Goal: Download file/media

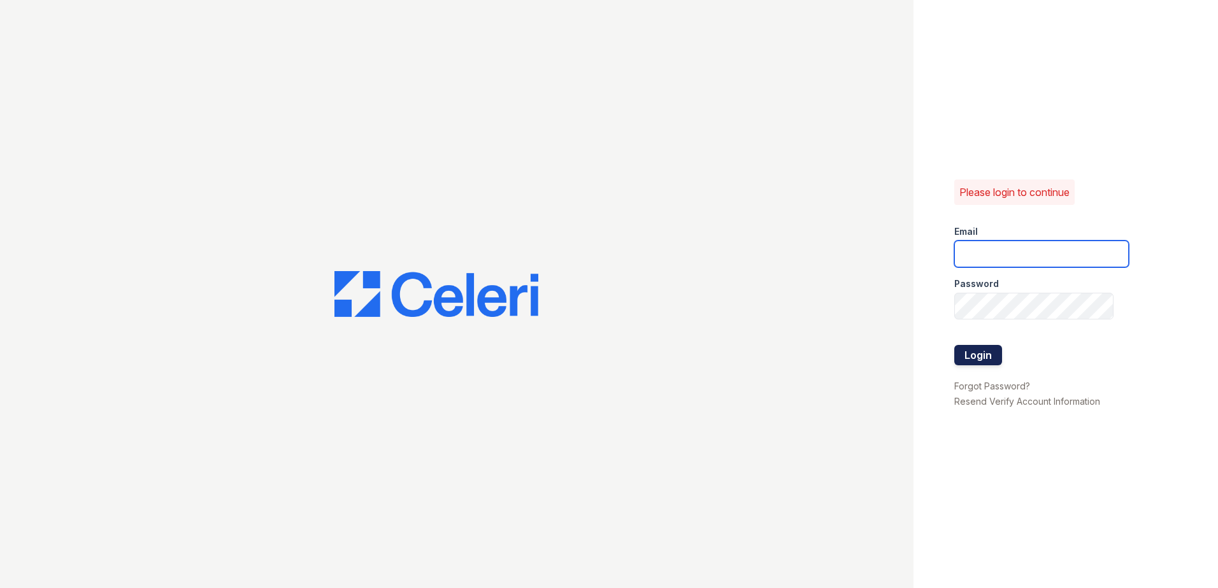
type input "awilliams@rushmoremgmt.com"
click at [972, 352] on button "Login" at bounding box center [978, 355] width 48 height 20
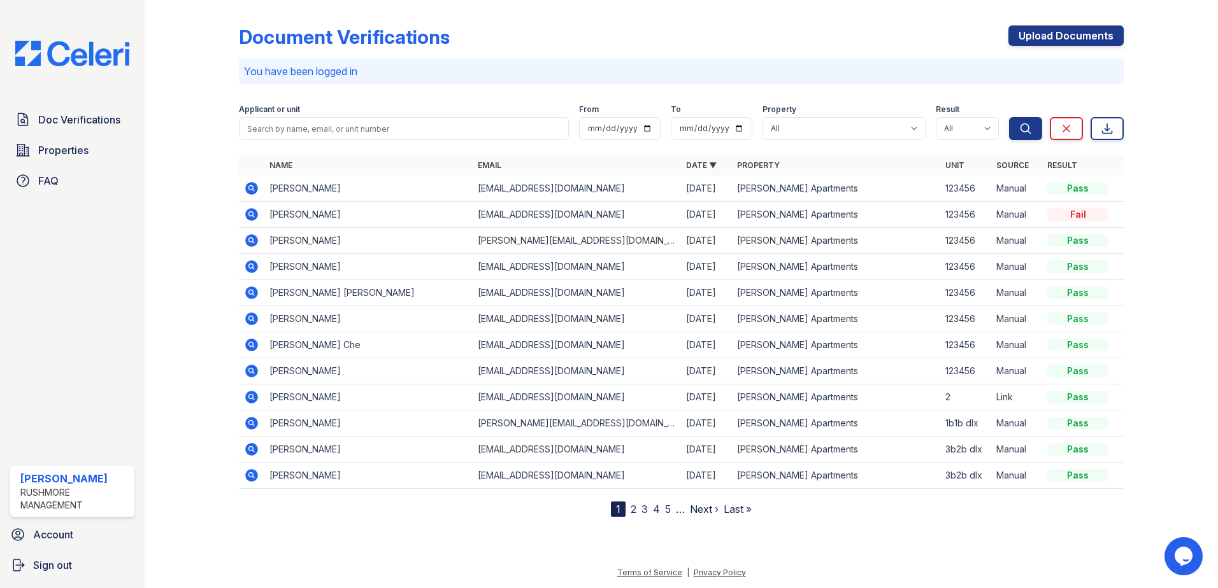
click at [252, 218] on icon at bounding box center [251, 214] width 13 height 13
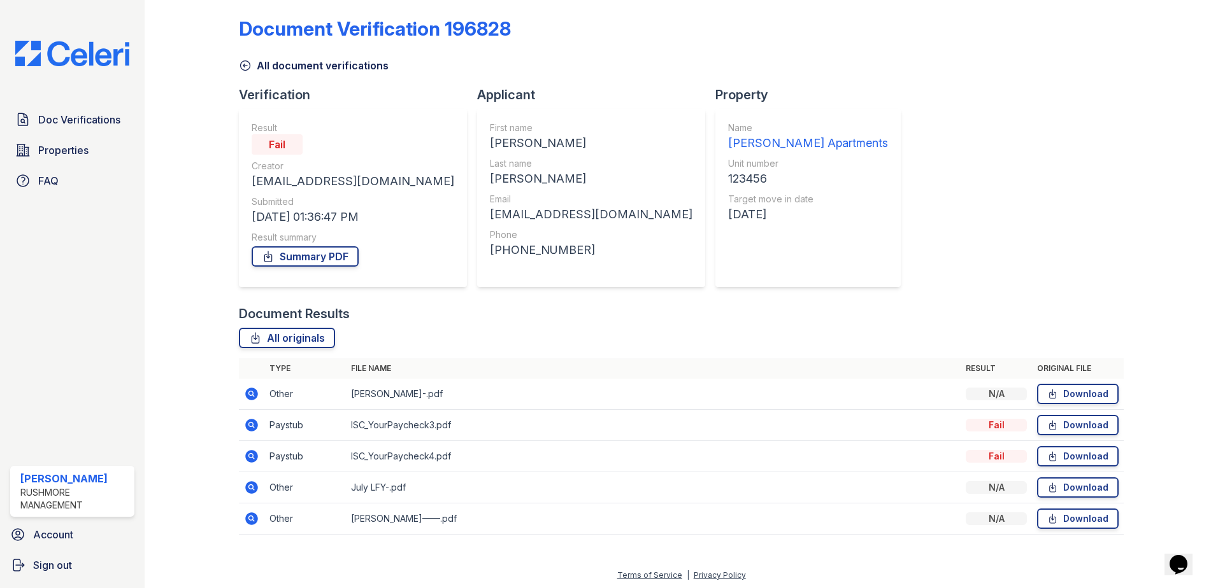
scroll to position [11, 0]
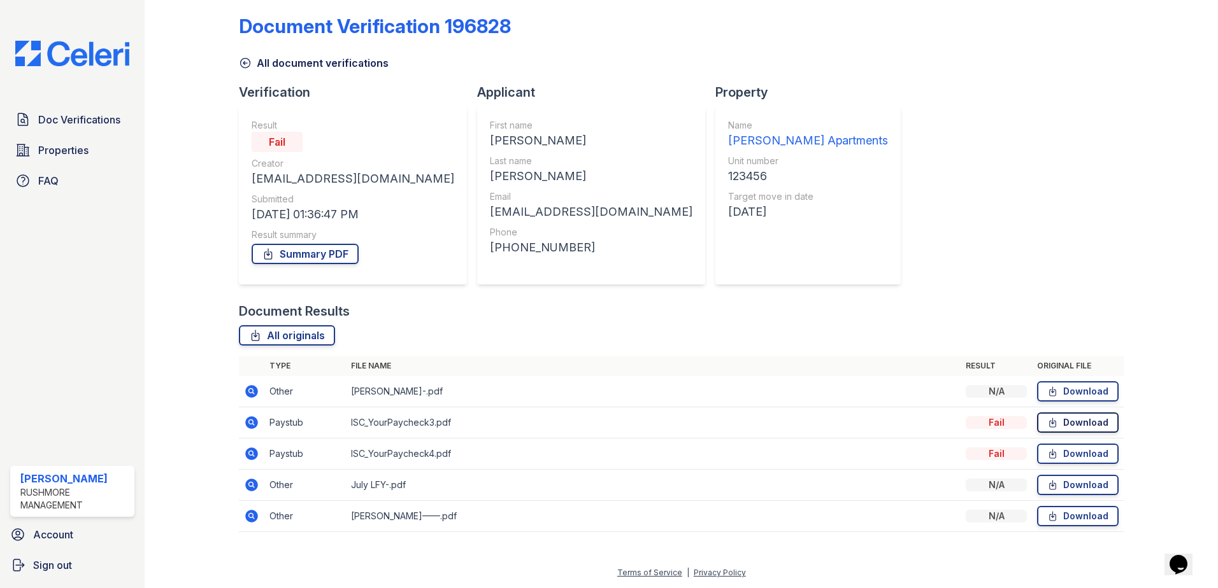
click at [1059, 422] on link "Download" at bounding box center [1078, 423] width 82 height 20
